Goal: Task Accomplishment & Management: Manage account settings

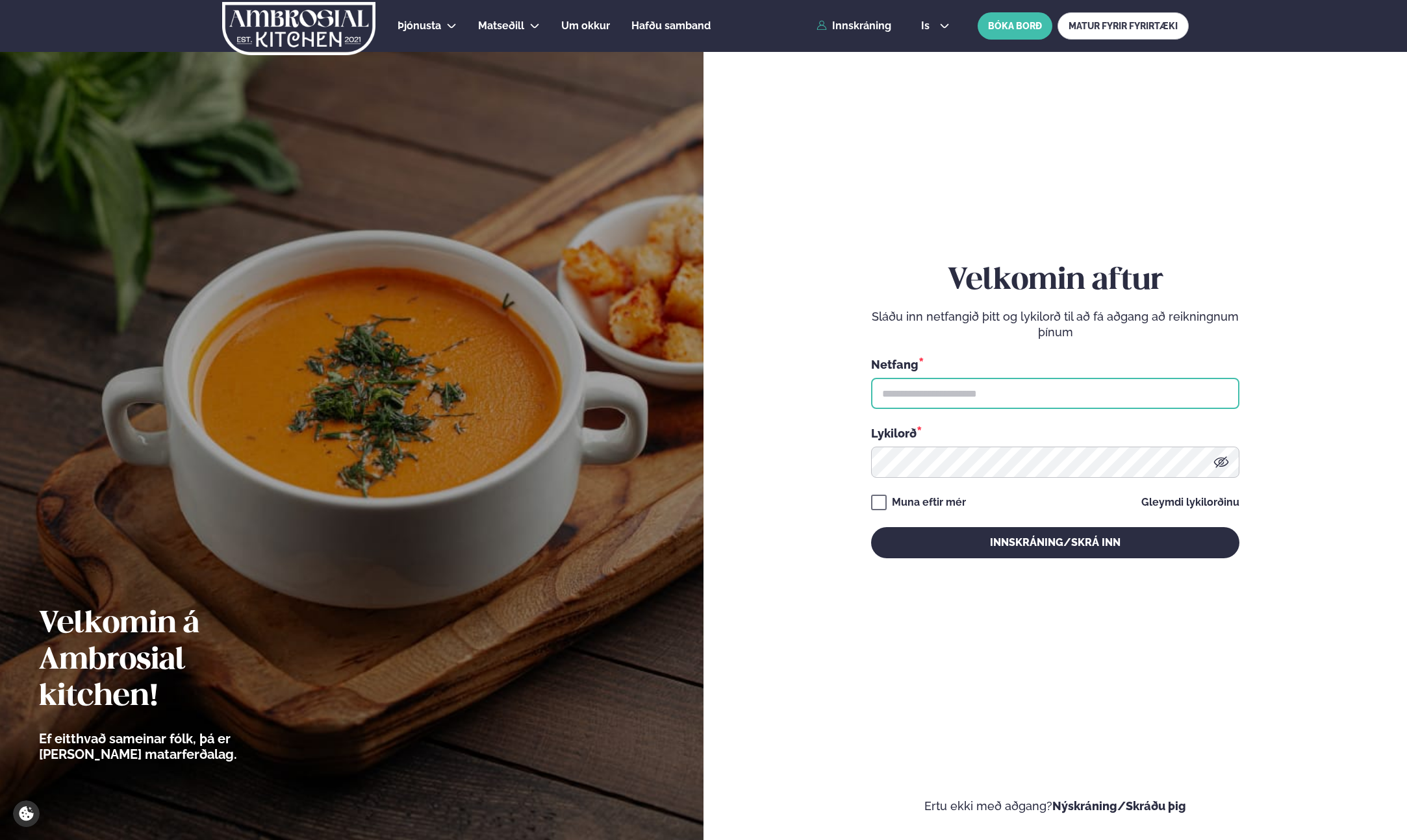
click at [978, 392] on input "text" at bounding box center [1055, 393] width 368 height 31
type input "**********"
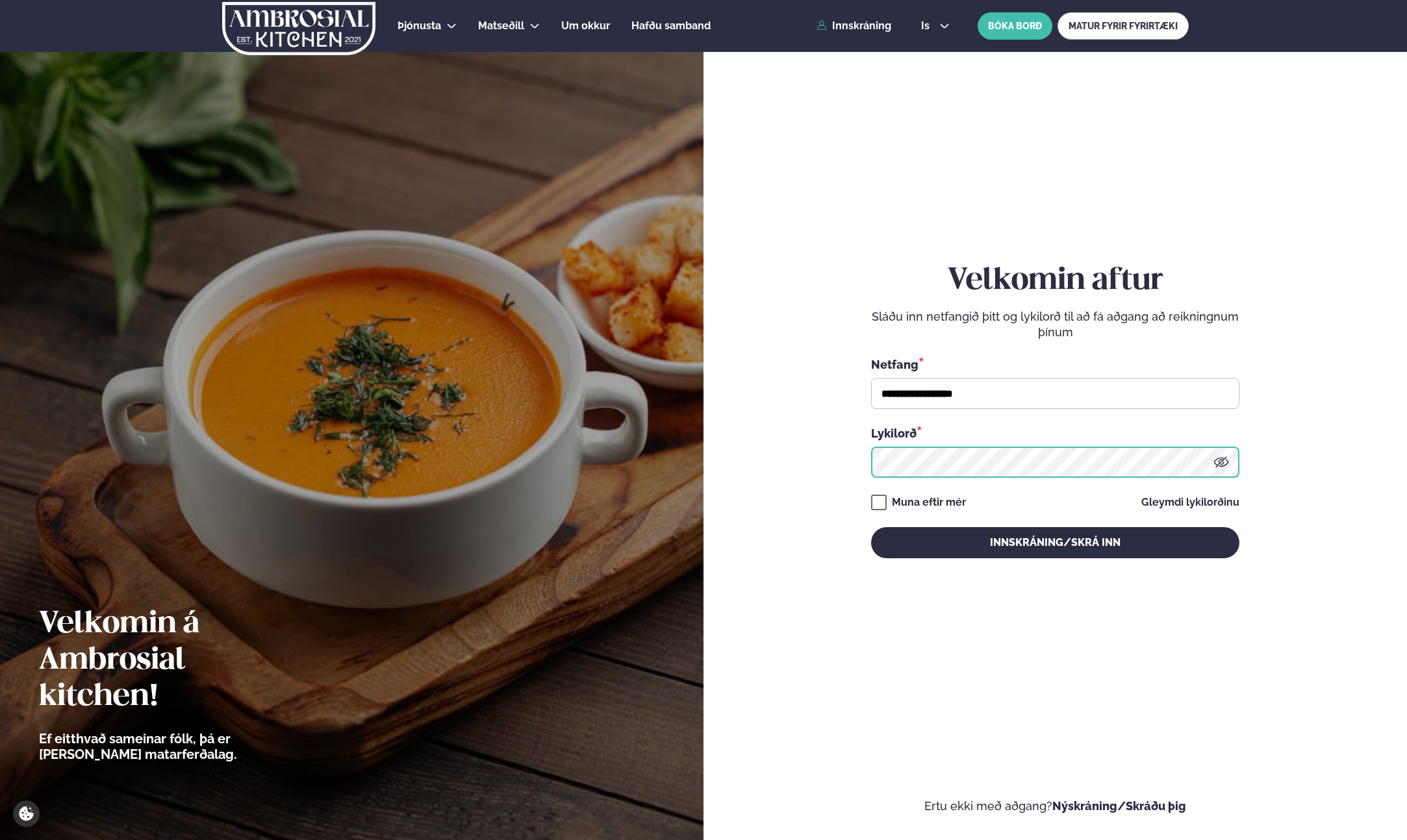
click at [871, 528] on button "Innskráning/Skrá inn" at bounding box center [1055, 543] width 368 height 31
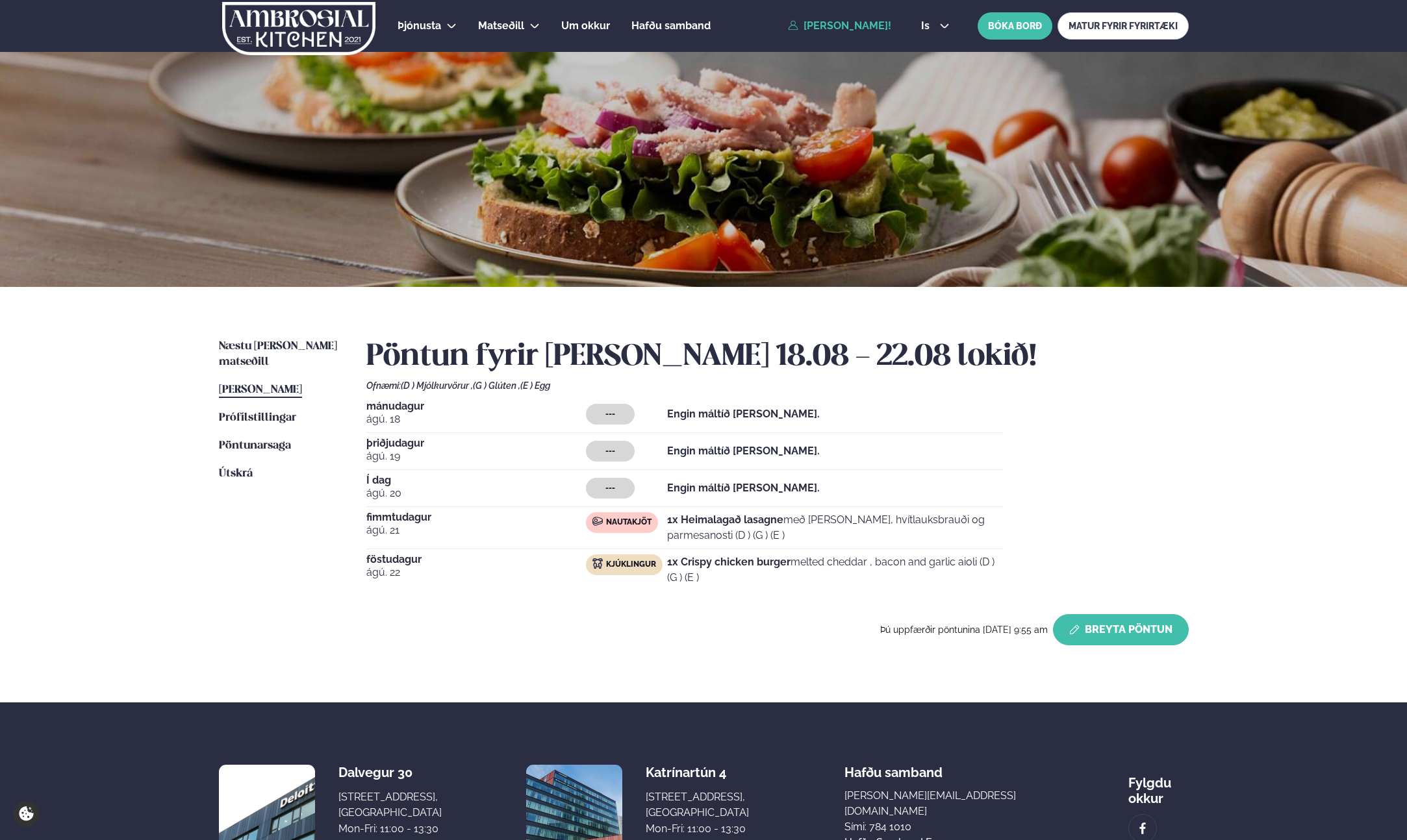
click at [1179, 637] on button "Breyta Pöntun" at bounding box center [1120, 630] width 136 height 31
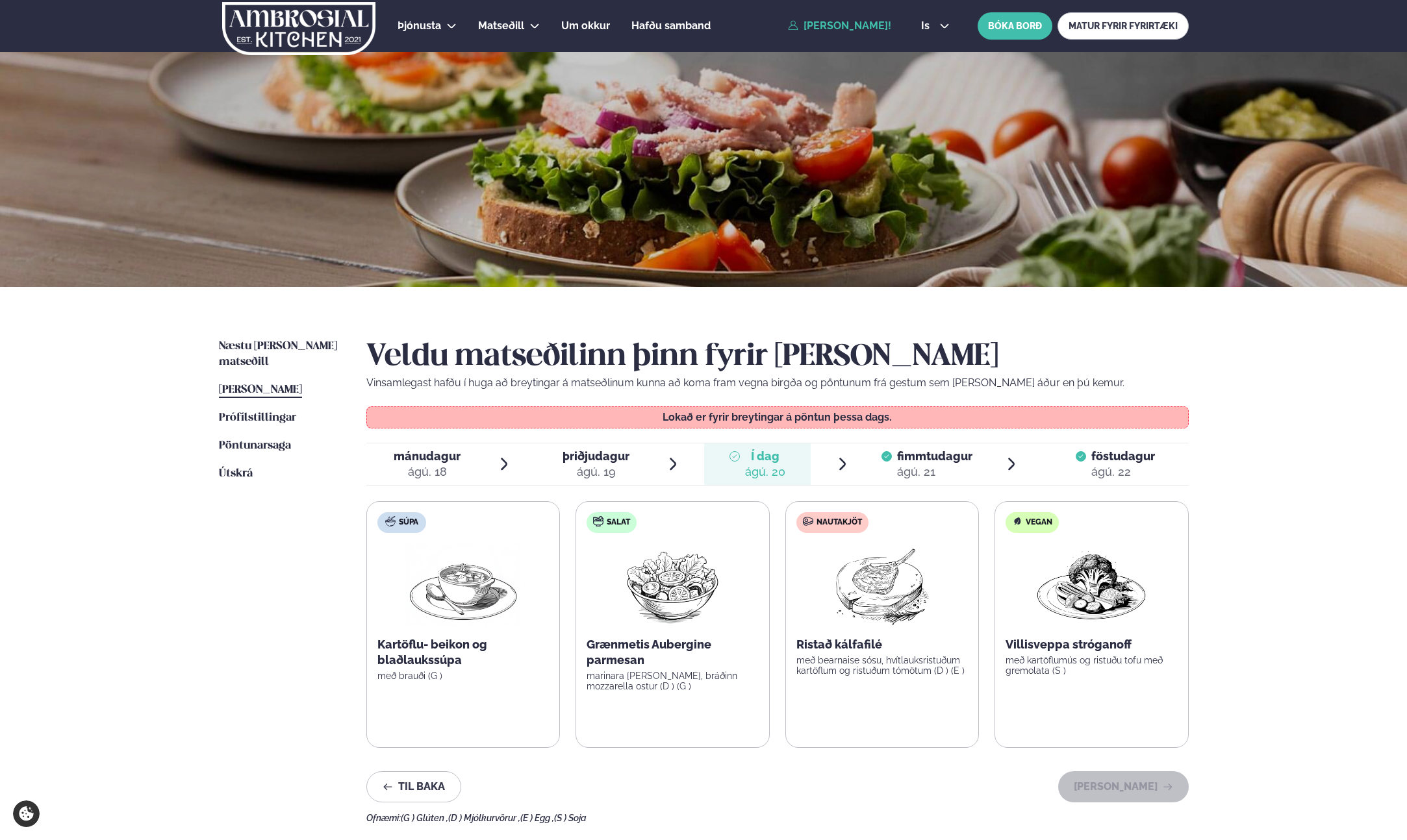
click at [1103, 473] on div "ágú. 22" at bounding box center [1123, 473] width 64 height 16
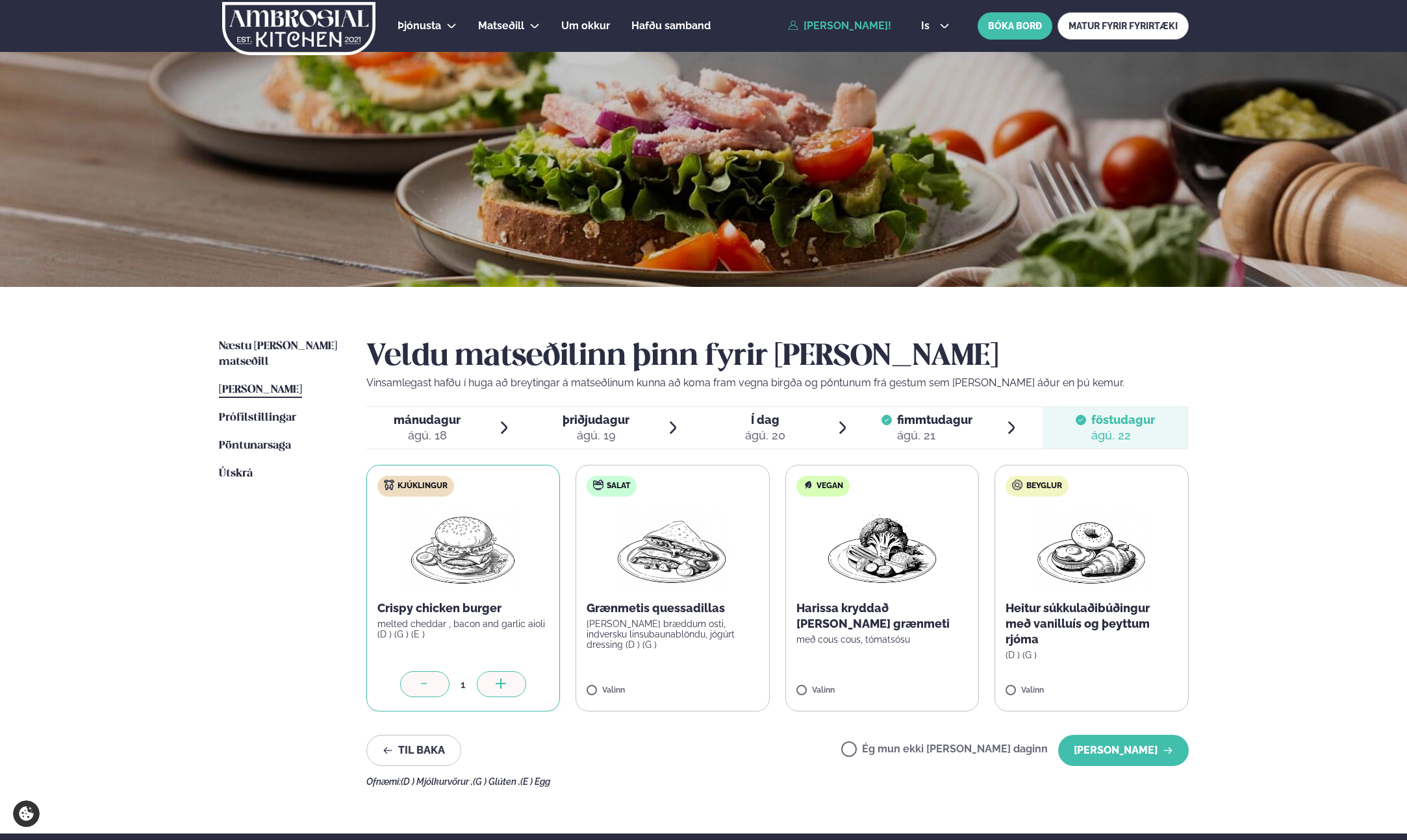
click at [977, 750] on label "Ég mun ekki [PERSON_NAME] daginn" at bounding box center [944, 750] width 207 height 13
click at [1110, 741] on button "[PERSON_NAME]" at bounding box center [1123, 750] width 130 height 31
